Goal: Task Accomplishment & Management: Complete application form

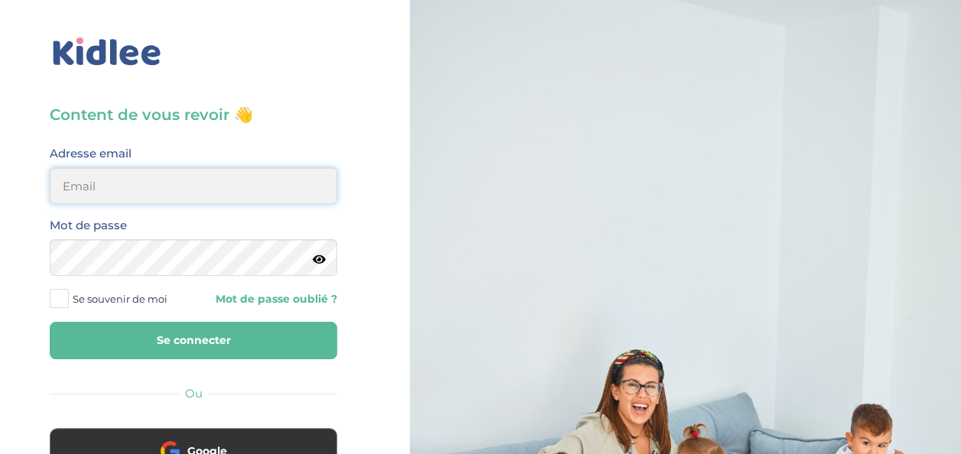
click at [193, 193] on input "email" at bounding box center [194, 186] width 288 height 37
type input "[EMAIL_ADDRESS][DOMAIN_NAME]"
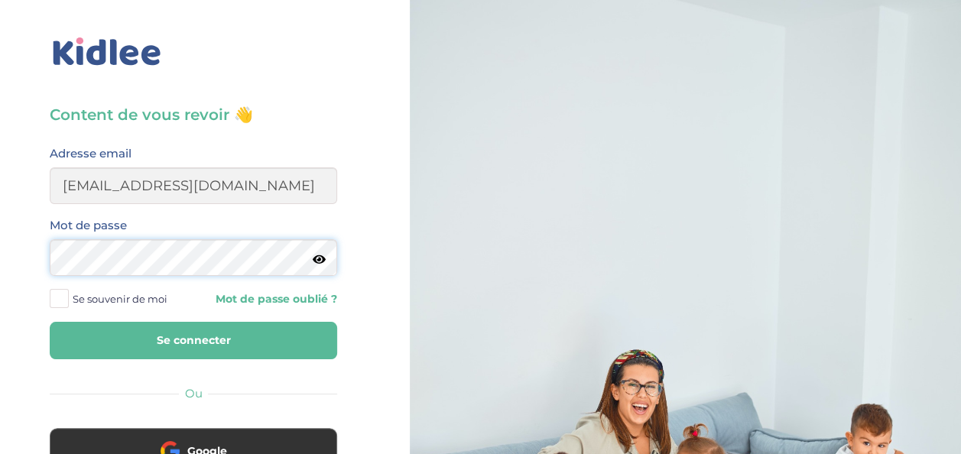
click at [50, 322] on button "Se connecter" at bounding box center [194, 340] width 288 height 37
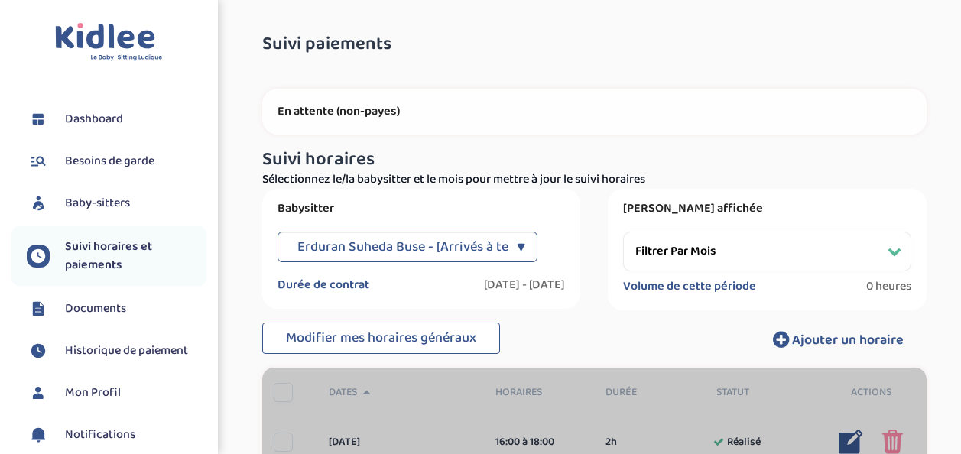
select select "[DATE]"
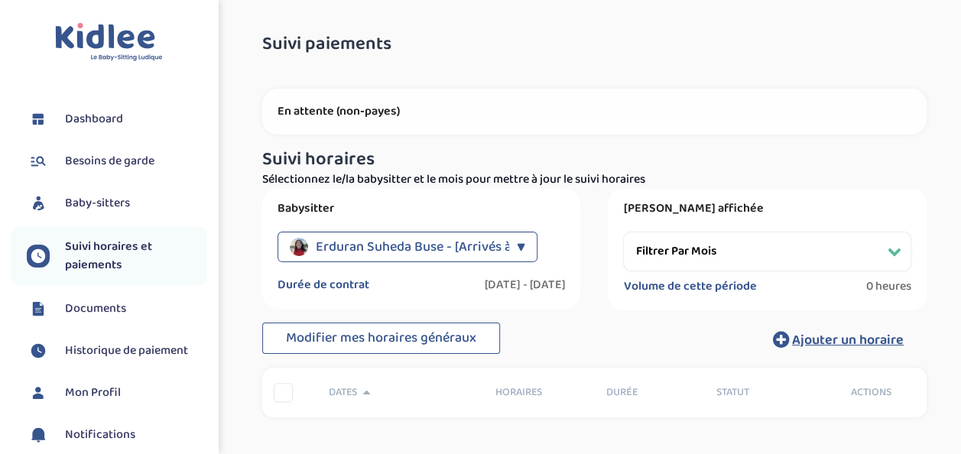
click at [139, 158] on span "Besoins de garde" at bounding box center [109, 161] width 89 height 18
